Goal: Task Accomplishment & Management: Complete application form

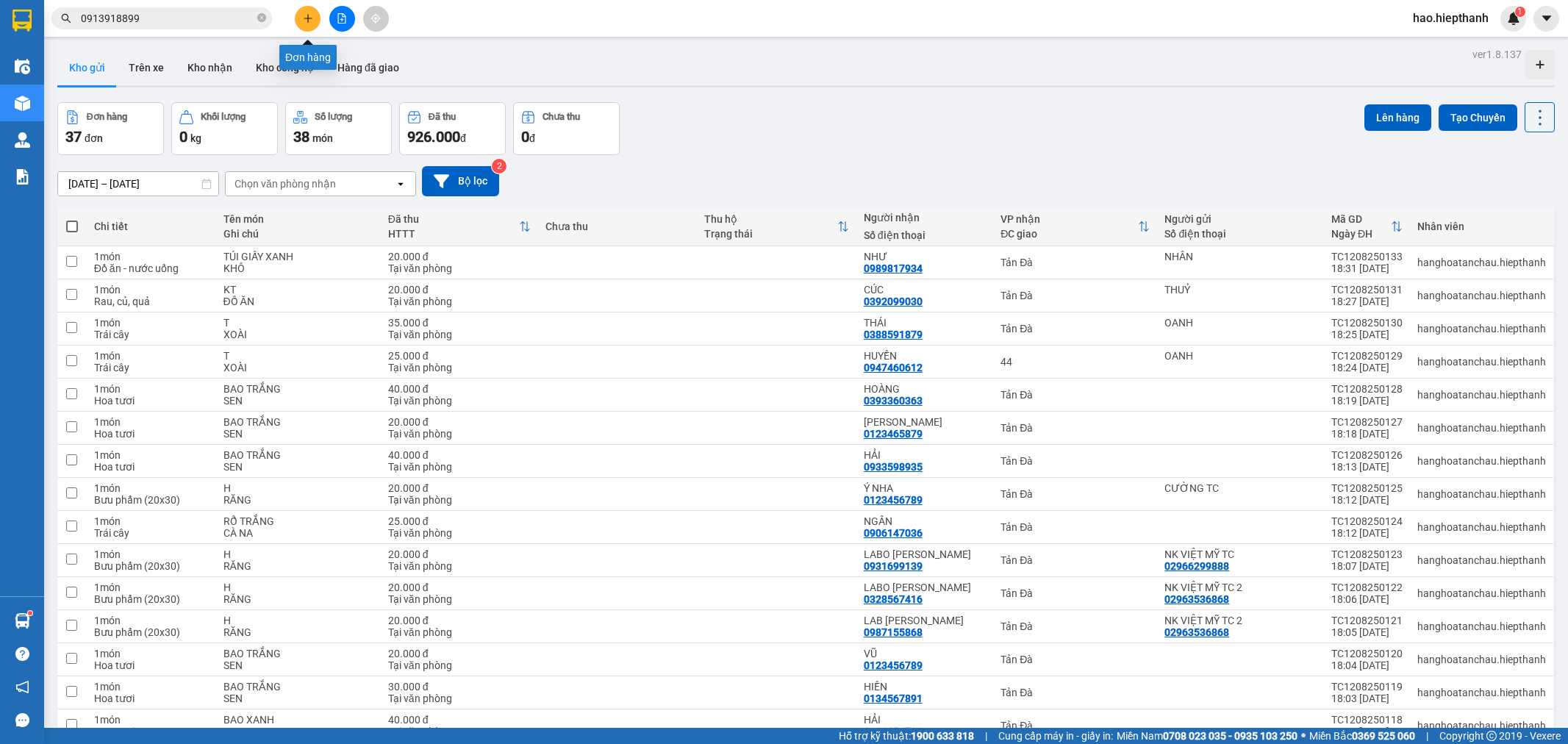
click at [310, 11] on button at bounding box center [308, 19] width 25 height 25
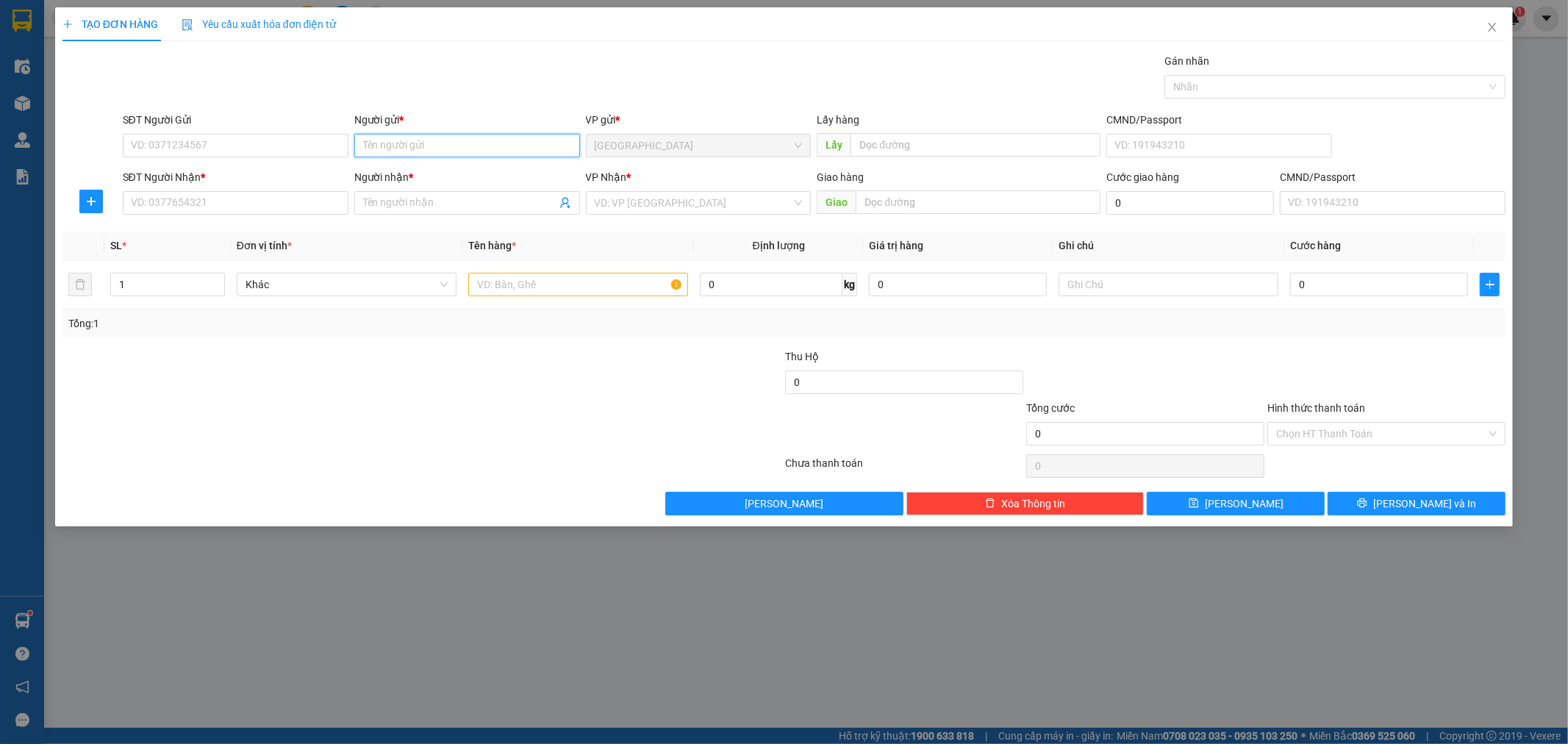
click at [392, 135] on input "Người gửi *" at bounding box center [467, 145] width 226 height 24
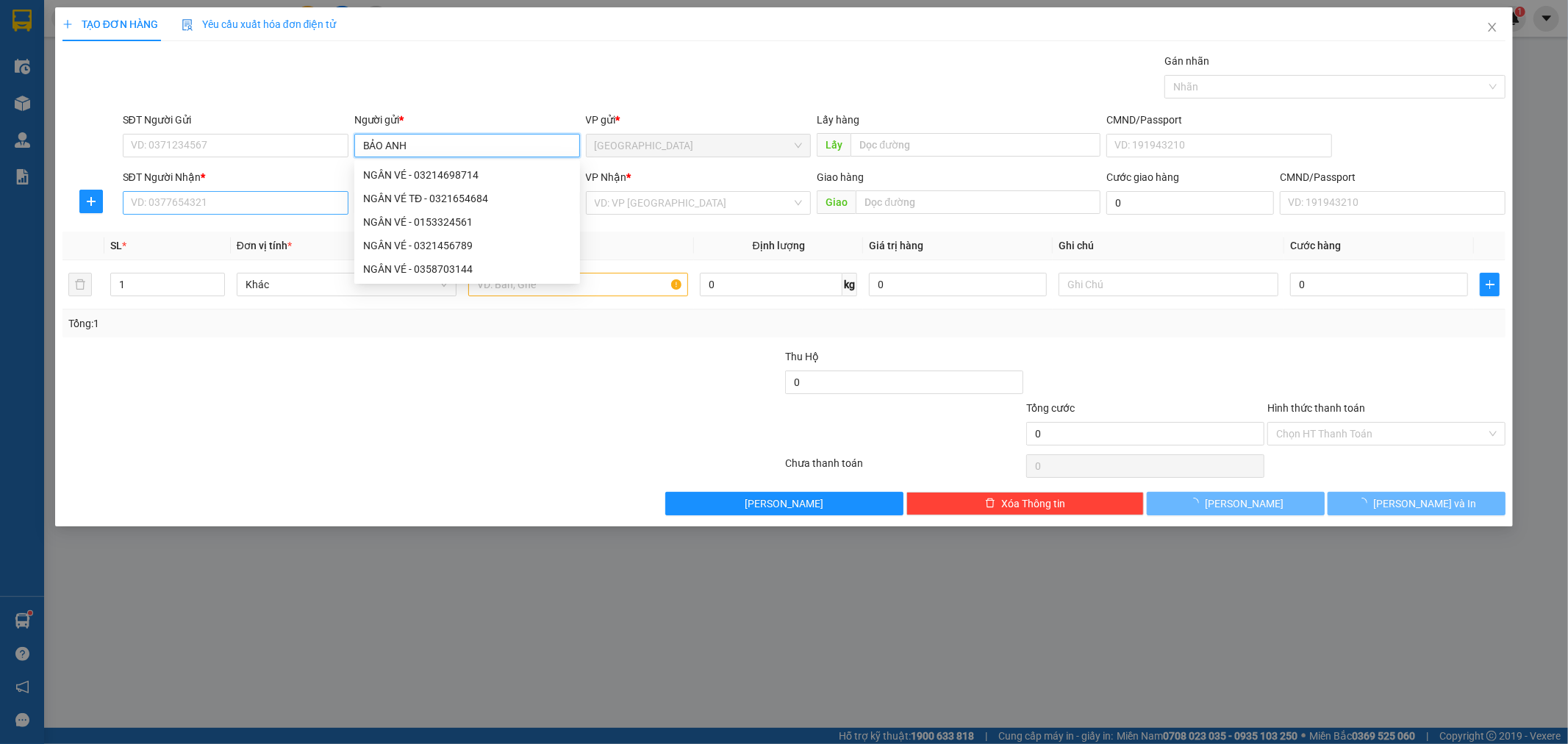
type input "BẢO ANH"
click at [192, 200] on input "SĐT Người Nhận *" at bounding box center [235, 203] width 226 height 24
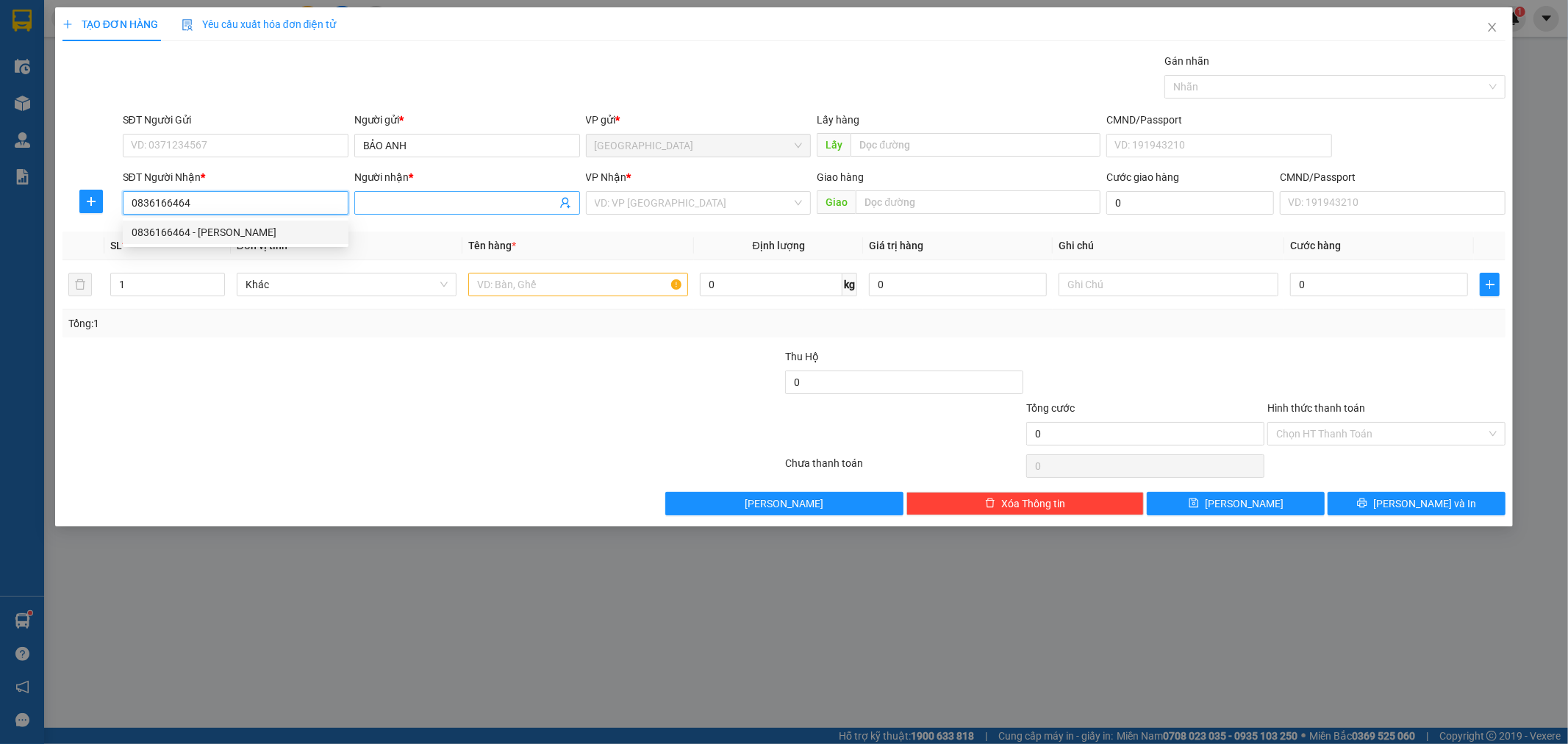
type input "0836166464"
click at [387, 199] on input "Người nhận *" at bounding box center [460, 202] width 194 height 16
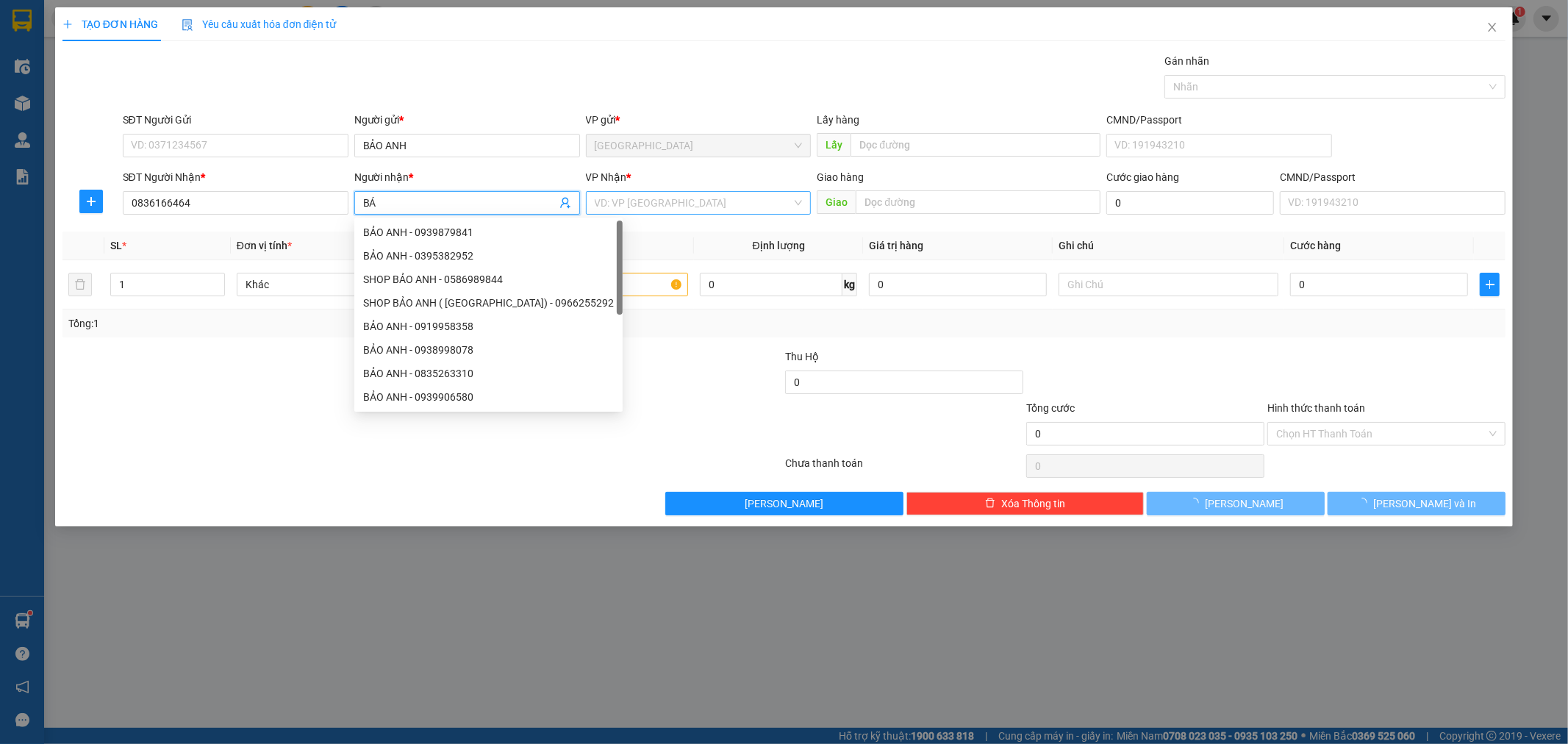
type input "BÁ"
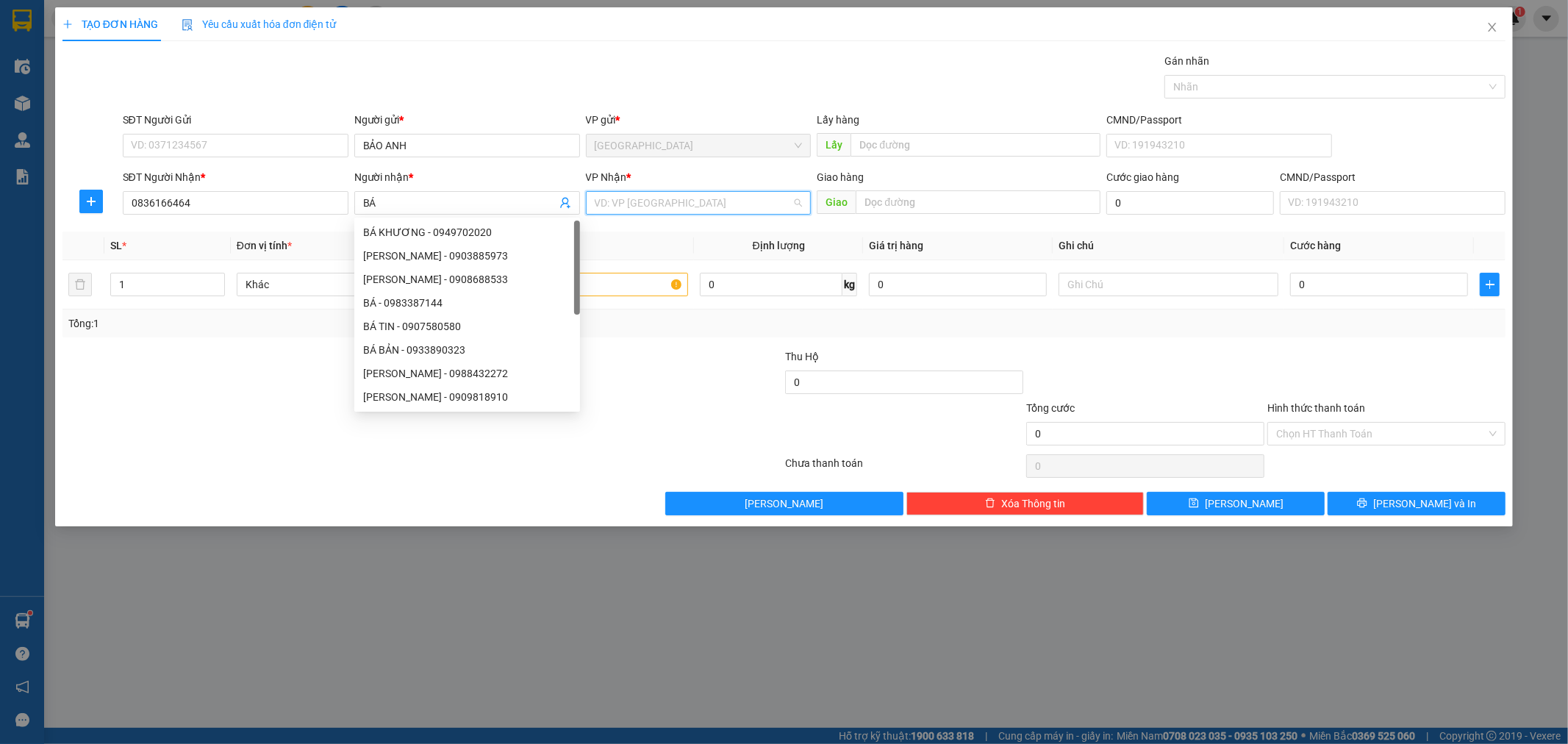
click at [643, 192] on input "search" at bounding box center [693, 203] width 198 height 22
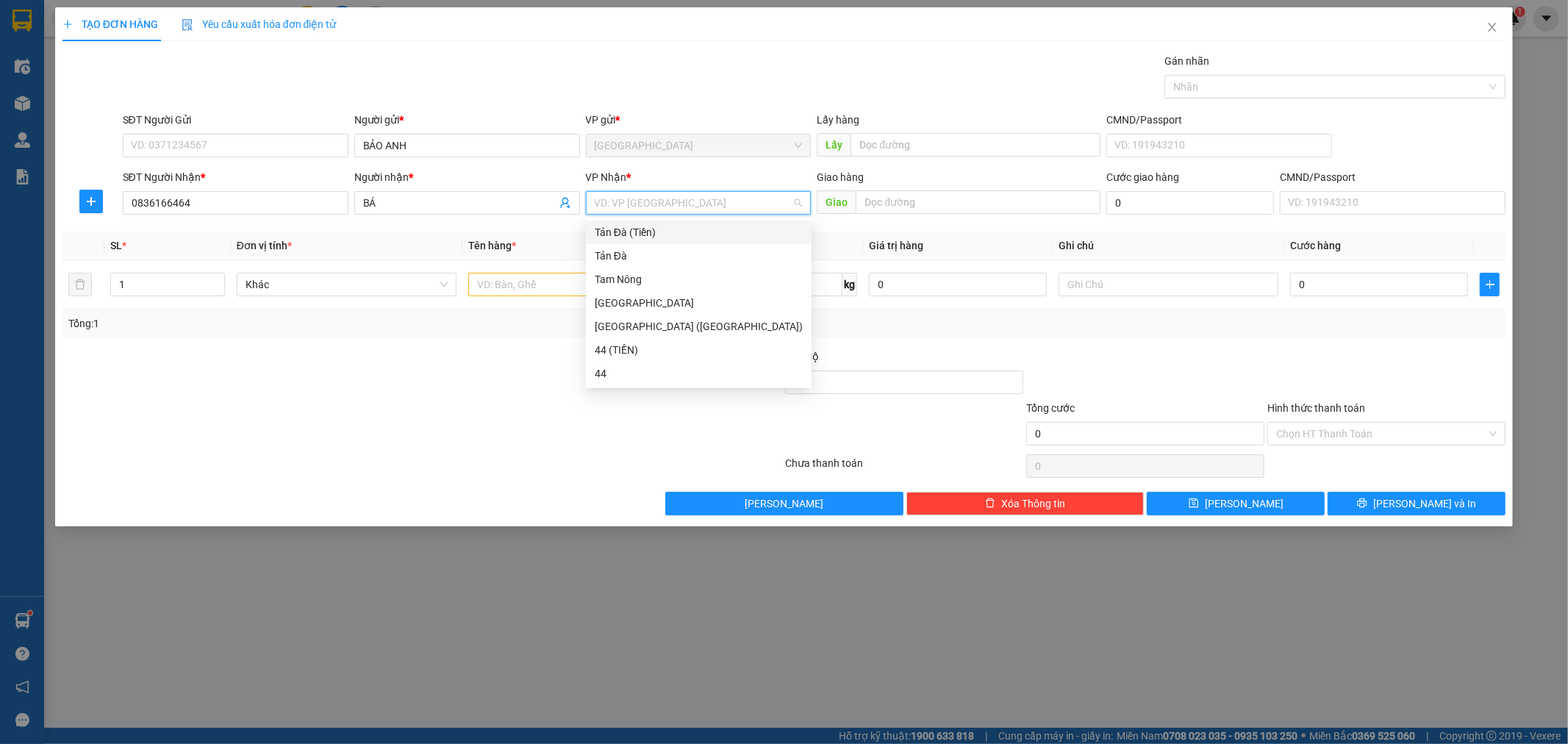
click at [641, 238] on div "Tản Đà (Tiền)" at bounding box center [699, 232] width 208 height 16
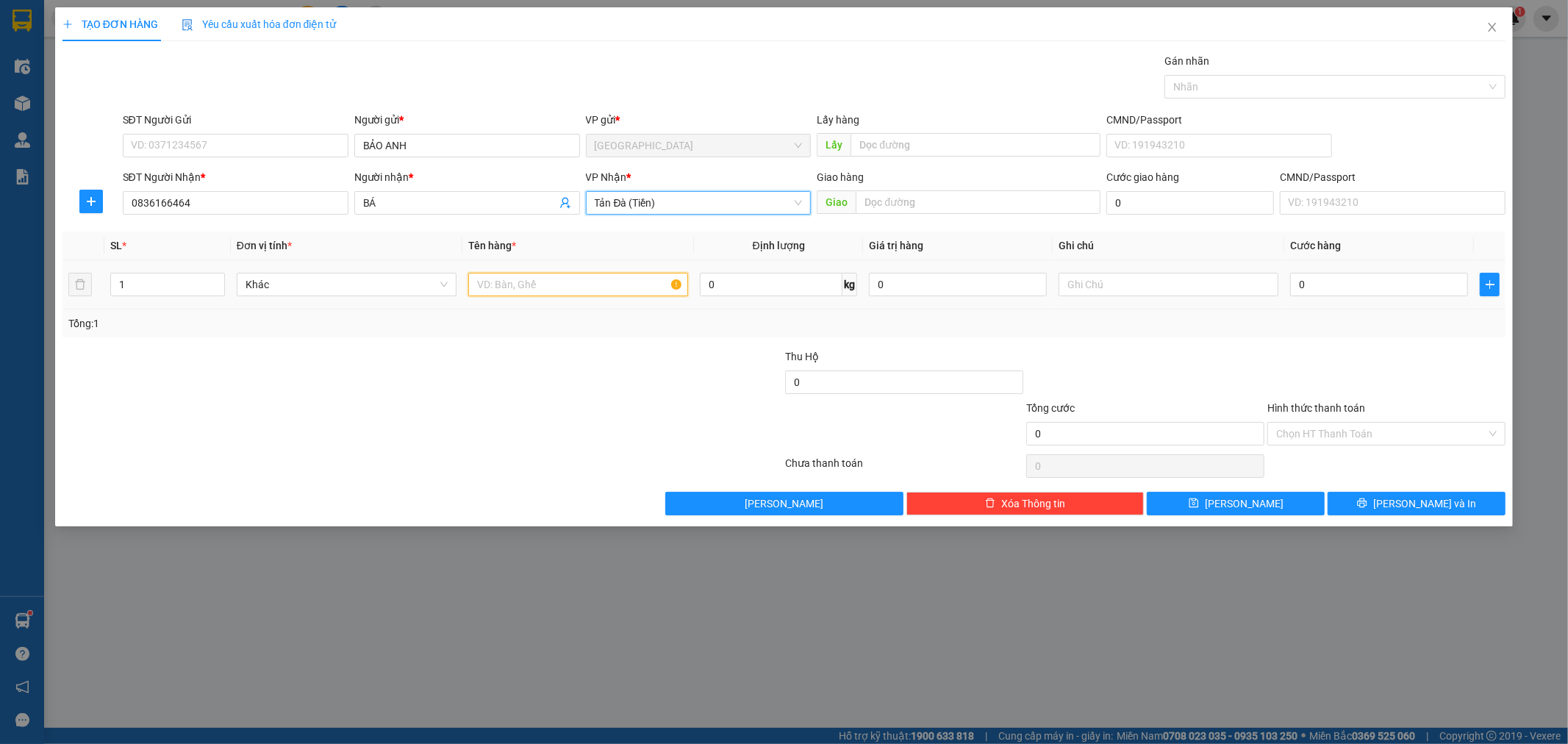
click at [520, 277] on input "text" at bounding box center [578, 285] width 220 height 24
type input "H NP"
click at [1114, 302] on td at bounding box center [1169, 285] width 232 height 49
click at [1135, 266] on td at bounding box center [1169, 285] width 232 height 49
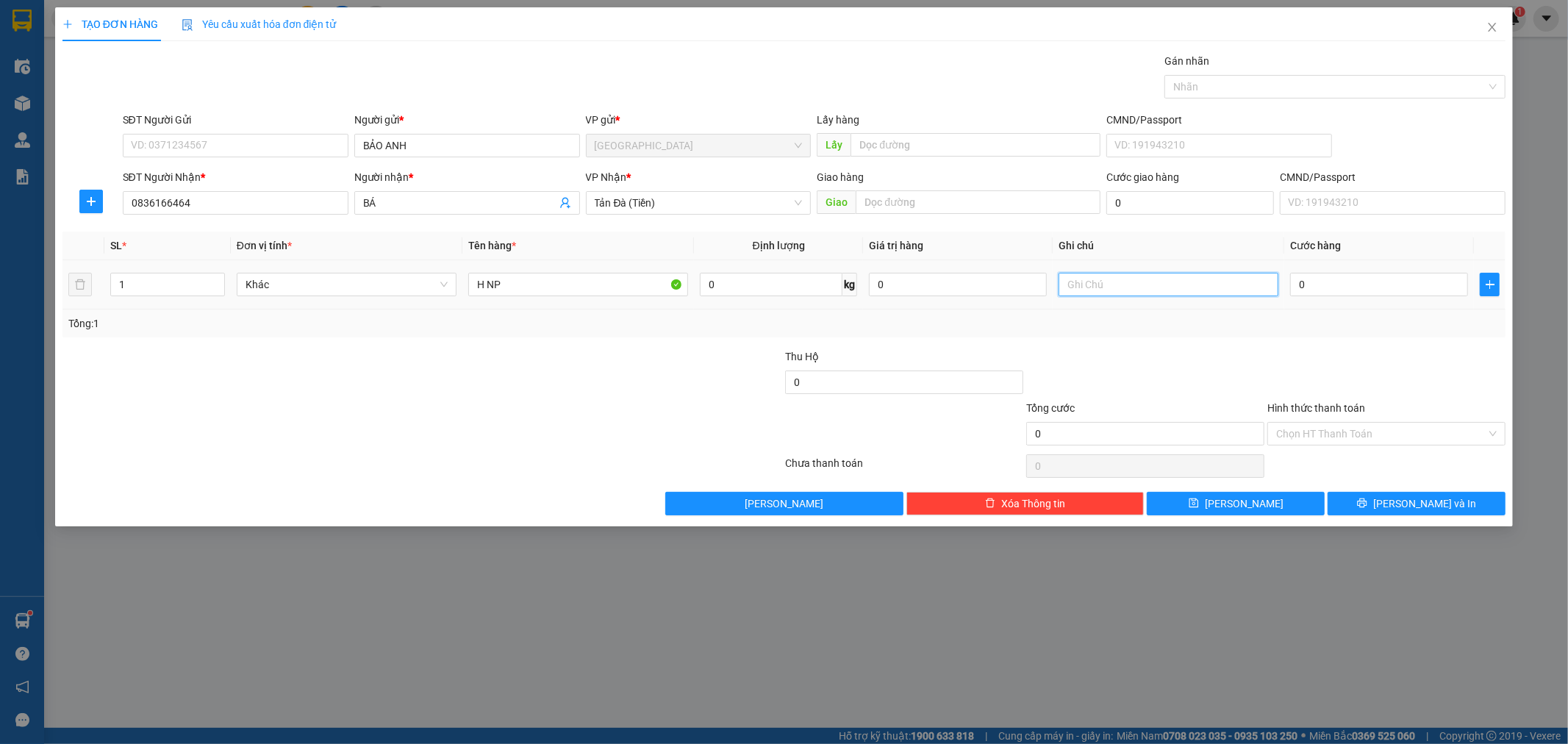
click at [1133, 274] on input "text" at bounding box center [1169, 285] width 220 height 24
type input "MÁY TÍNH BẢNG"
click at [1339, 425] on input "Hình thức thanh toán" at bounding box center [1381, 433] width 210 height 22
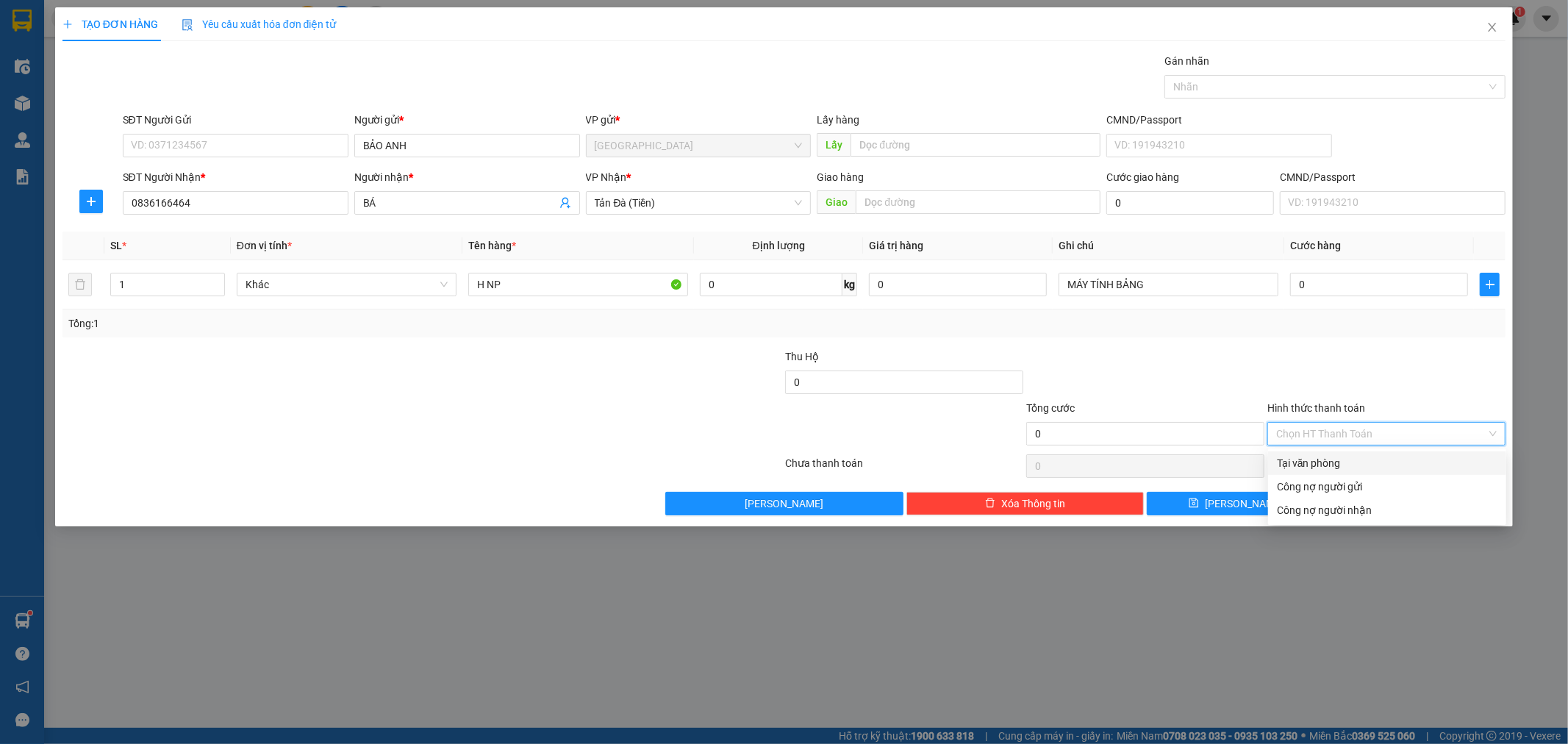
click at [1299, 455] on div "Tại văn phòng" at bounding box center [1388, 463] width 221 height 16
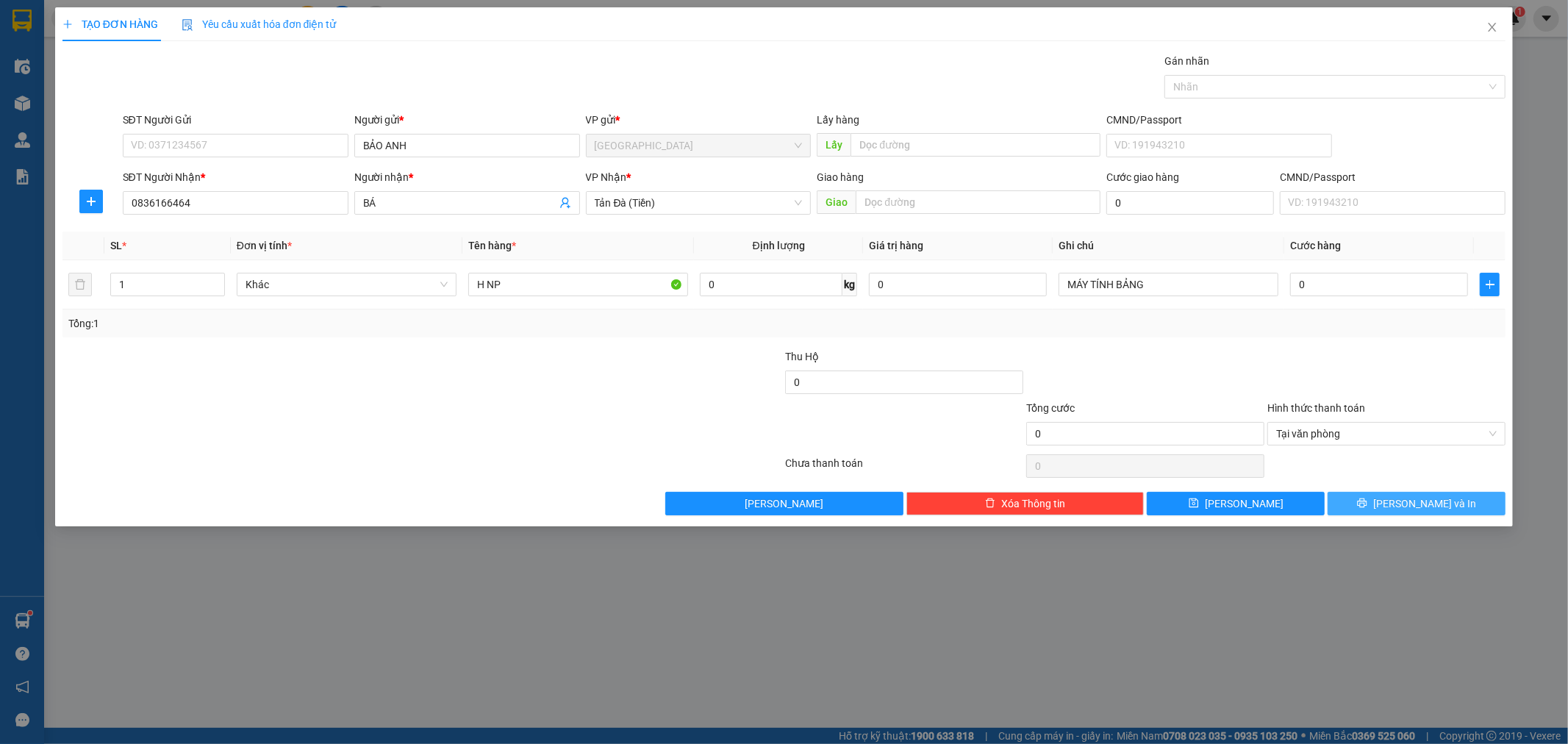
drag, startPoint x: 1416, startPoint y: 505, endPoint x: 1271, endPoint y: 395, distance: 182.0
click at [1230, 353] on div "Transit Pickup Surcharge Ids Transit Deliver Surcharge Ids Transit Deliver Surc…" at bounding box center [784, 284] width 1444 height 462
drag, startPoint x: 1283, startPoint y: 499, endPoint x: 1299, endPoint y: 420, distance: 80.6
click at [1297, 428] on div "Transit Pickup Surcharge Ids Transit Deliver Surcharge Ids Transit Deliver Surc…" at bounding box center [784, 284] width 1444 height 462
click at [1314, 437] on span "Tại văn phòng" at bounding box center [1387, 433] width 221 height 22
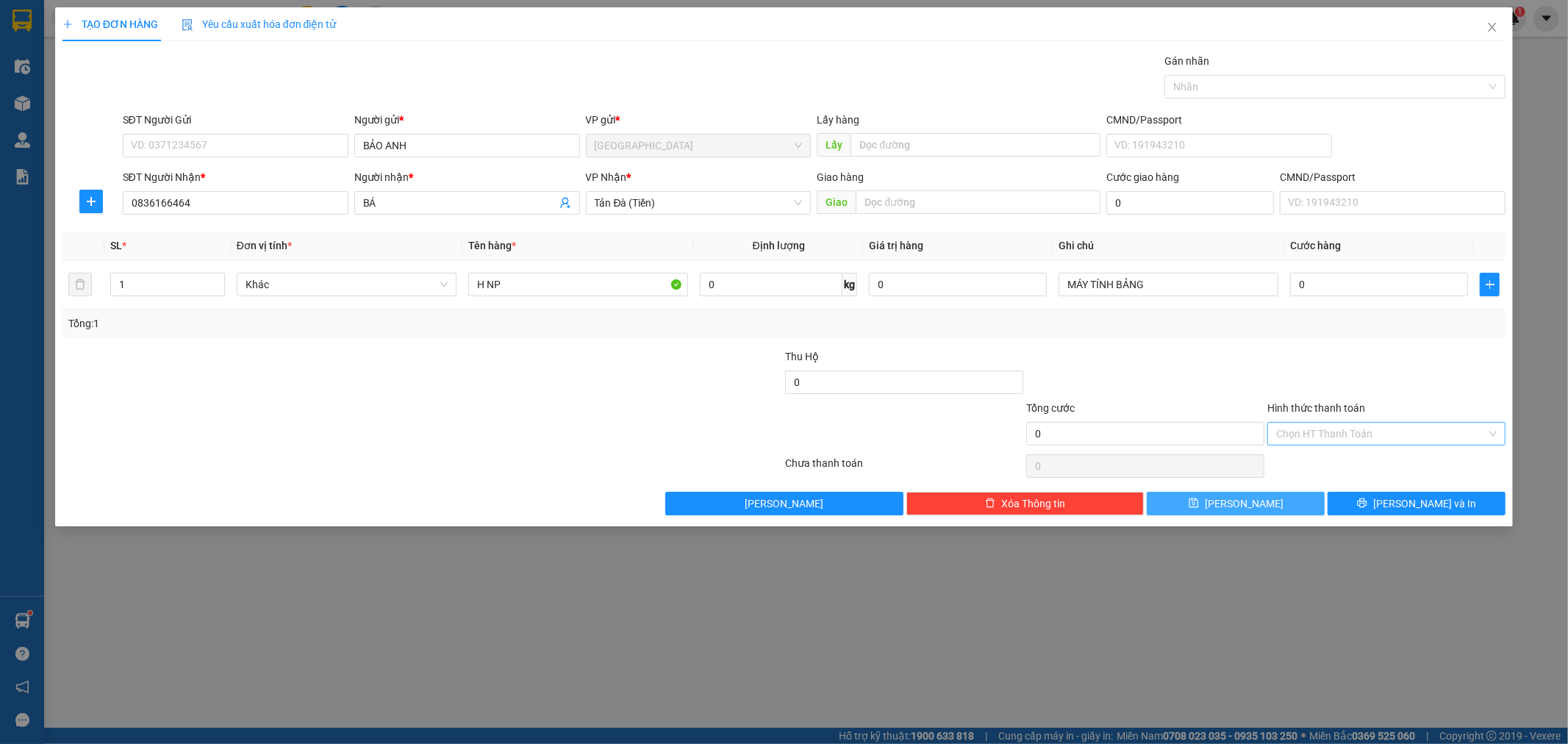
click at [1208, 505] on button "[PERSON_NAME]" at bounding box center [1236, 504] width 178 height 24
click at [1493, 26] on icon "close" at bounding box center [1492, 27] width 12 height 12
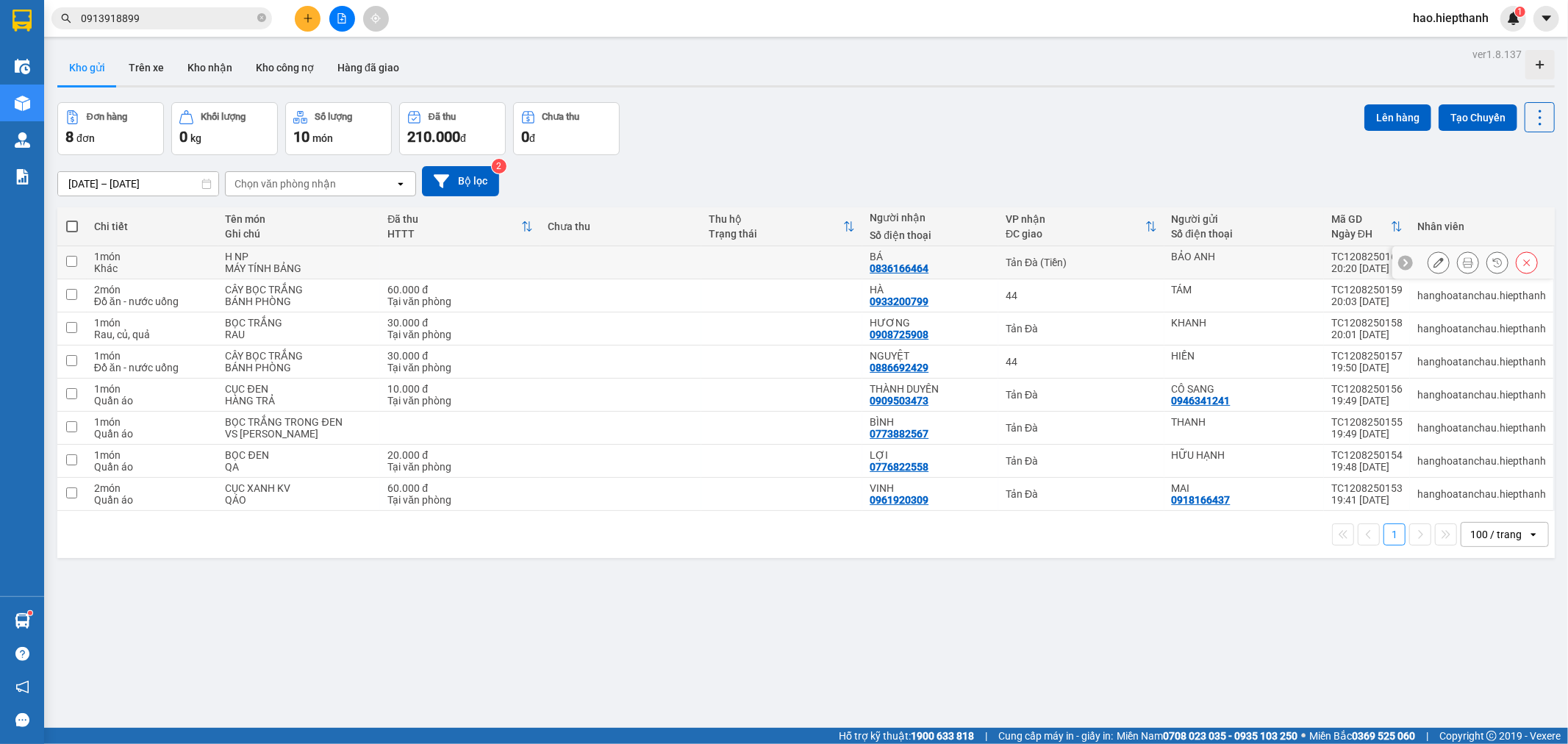
click at [351, 260] on div "H NP" at bounding box center [300, 256] width 148 height 12
checkbox input "true"
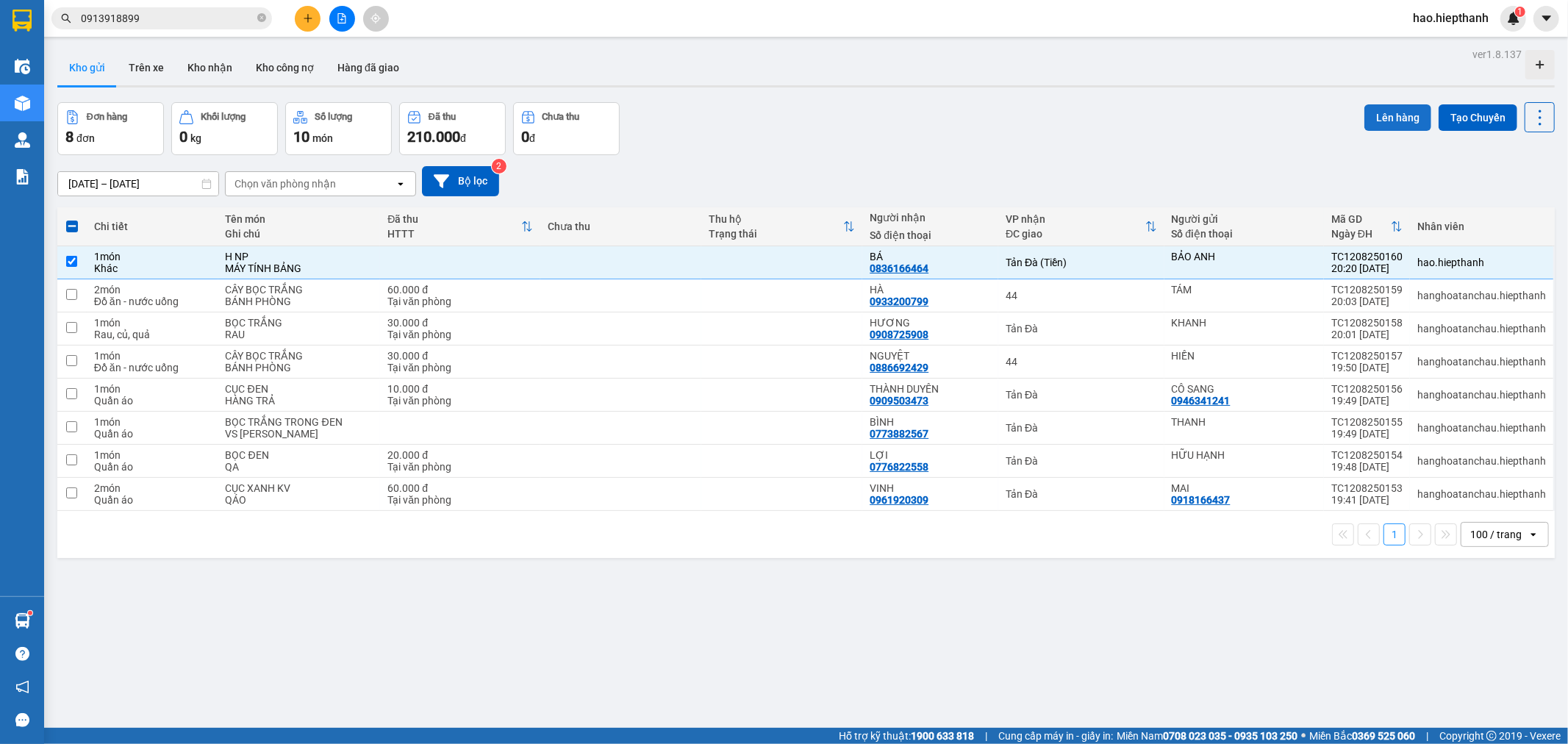
click at [1377, 128] on button "Lên hàng" at bounding box center [1398, 117] width 67 height 26
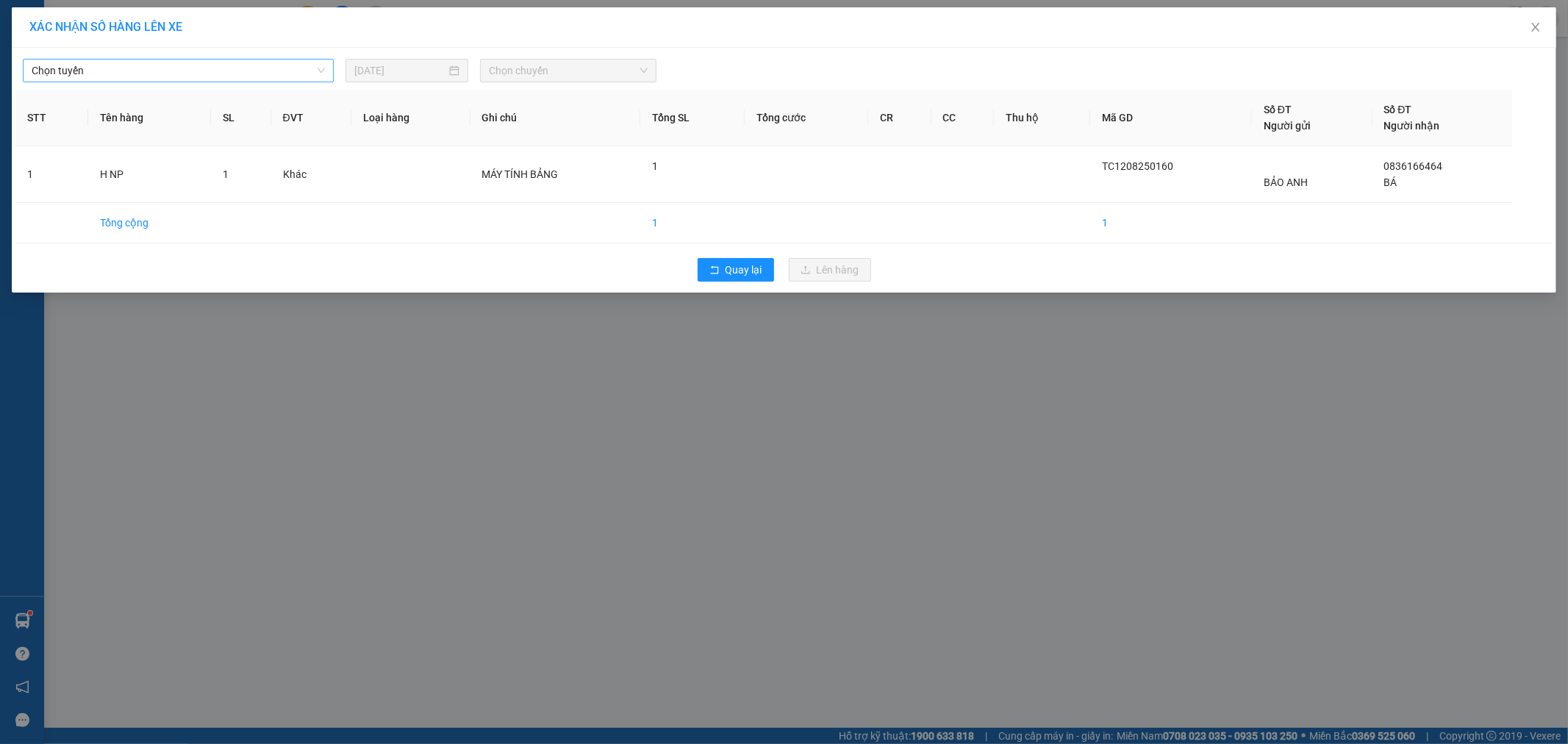
click at [276, 67] on span "Chọn tuyến" at bounding box center [178, 70] width 293 height 22
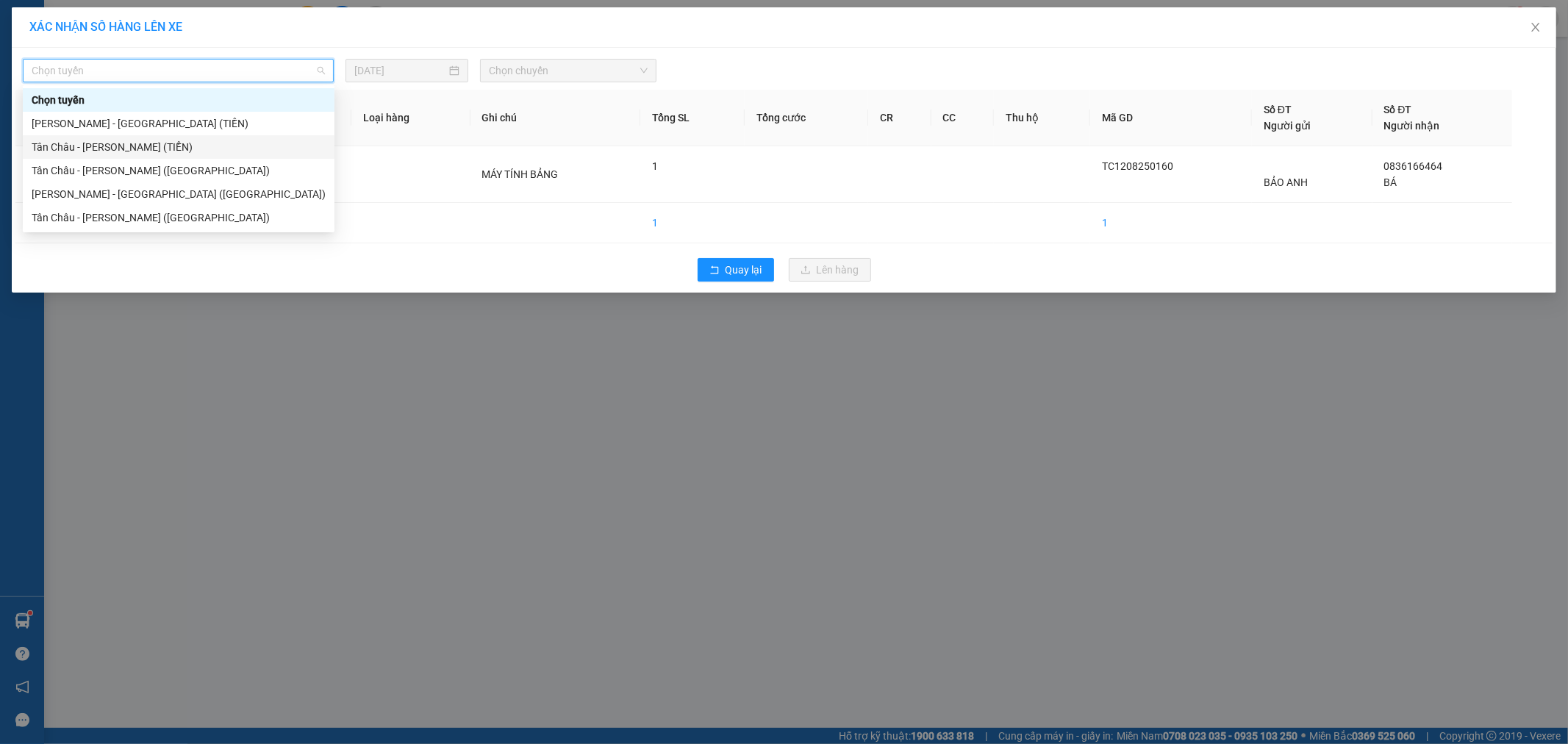
click at [105, 152] on div "Tân Châu - [PERSON_NAME] (TIỀN)" at bounding box center [178, 147] width 294 height 16
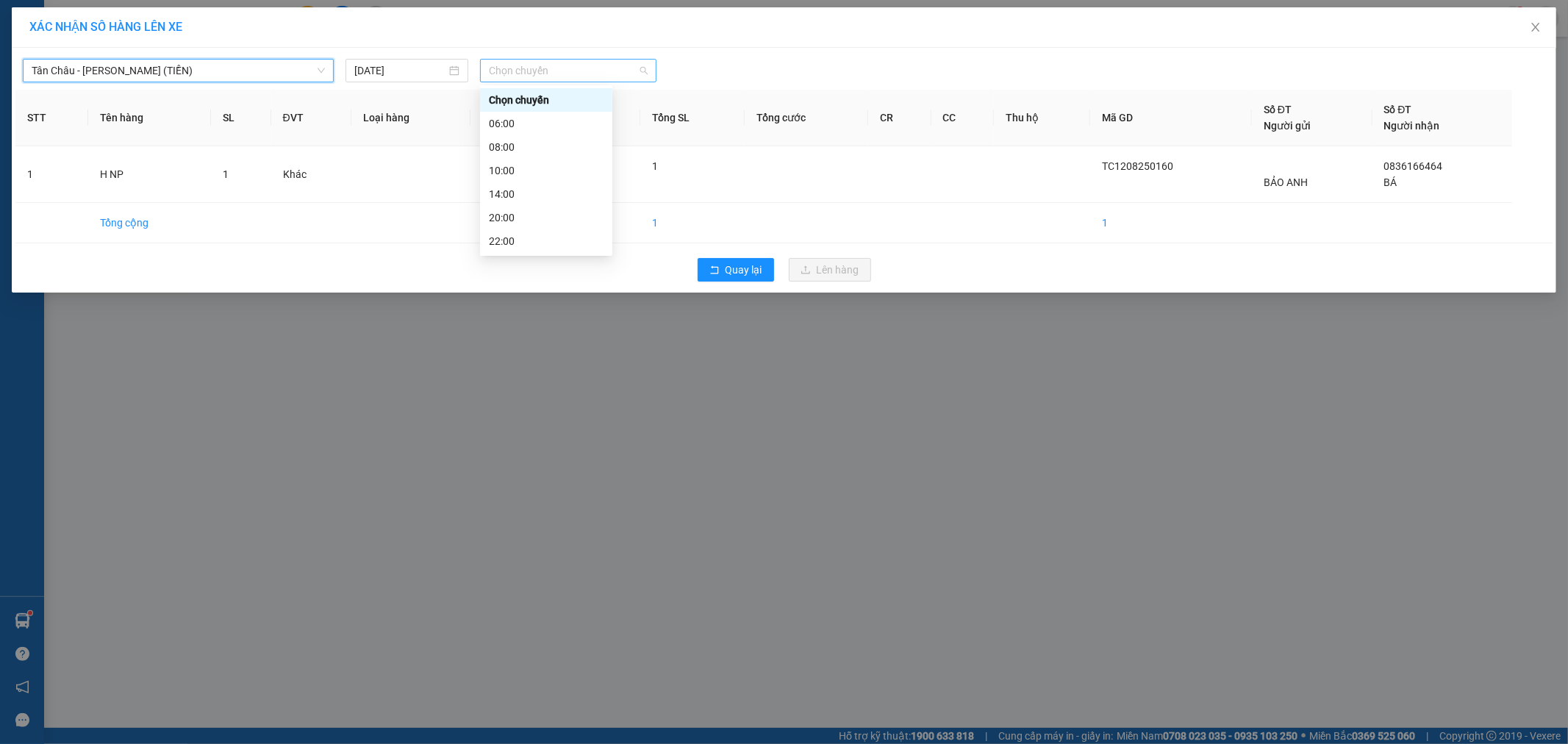
click at [526, 65] on span "Chọn chuyến" at bounding box center [568, 70] width 159 height 22
click at [505, 237] on div "22:00" at bounding box center [546, 240] width 115 height 16
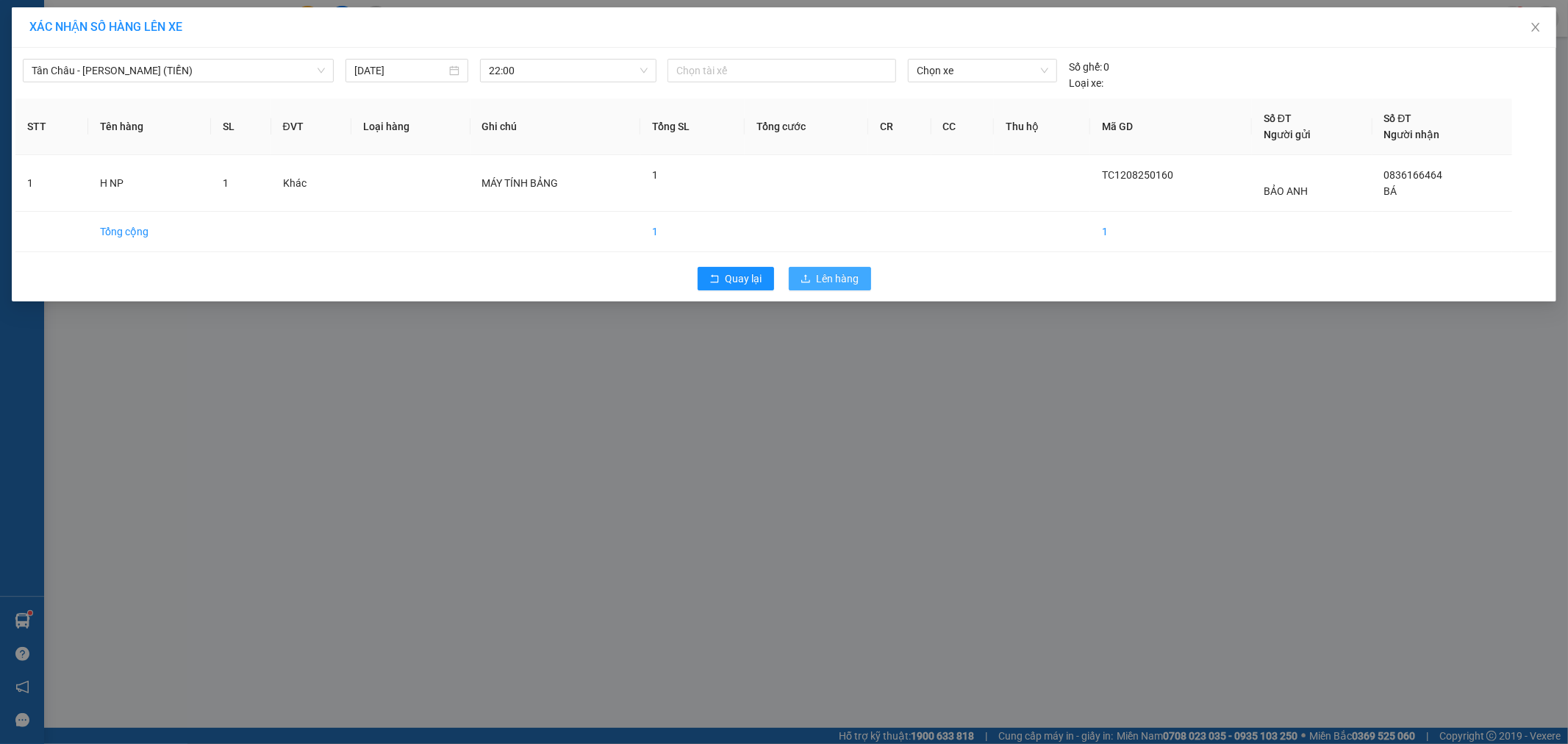
click at [829, 273] on span "Lên hàng" at bounding box center [838, 278] width 42 height 16
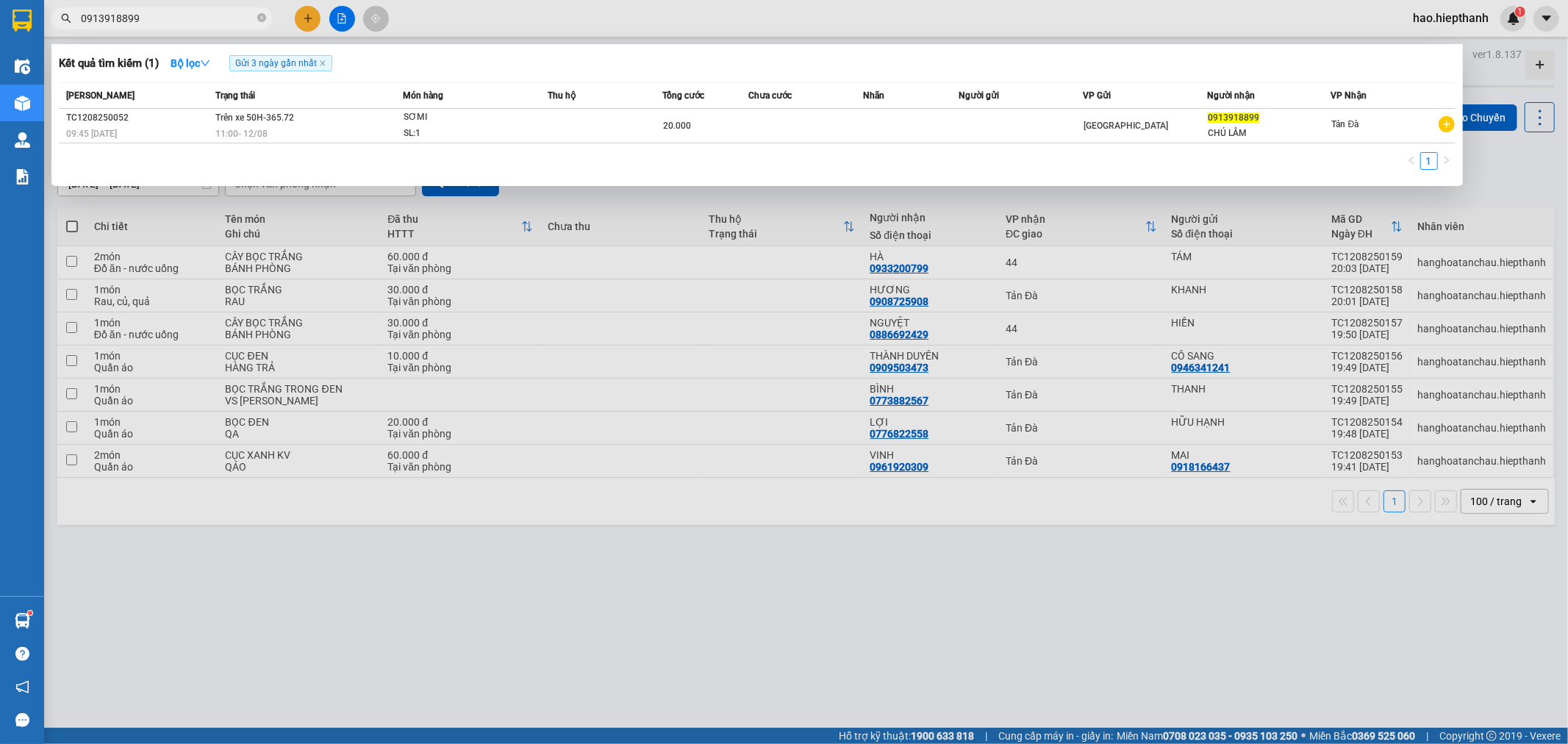
click at [243, 15] on input "0913918899" at bounding box center [167, 18] width 173 height 16
click at [265, 19] on icon "close-circle" at bounding box center [262, 18] width 8 height 8
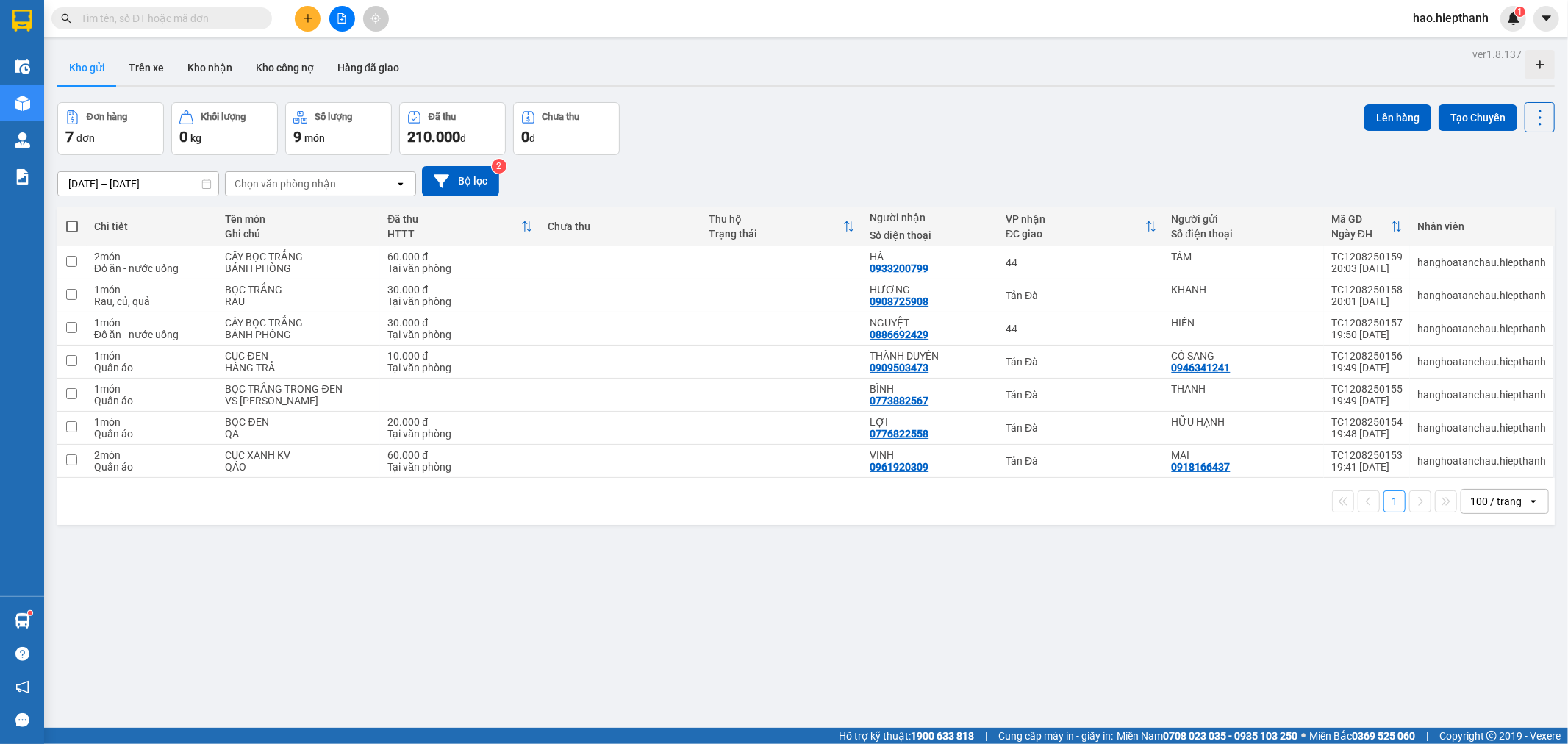
click at [537, 12] on div "Kết quả tìm kiếm ( 1 ) Bộ lọc Gửi 3 ngày gần nhất Mã ĐH Trạng thái Món hàng Thu…" at bounding box center [784, 18] width 1568 height 37
